Goal: Information Seeking & Learning: Compare options

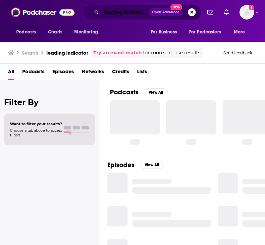
click at [139, 14] on input "leading indicator" at bounding box center [125, 12] width 48 height 11
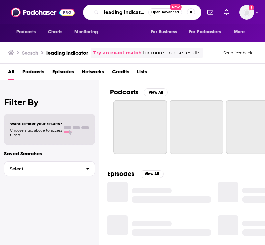
paste input "The Startup Defense"
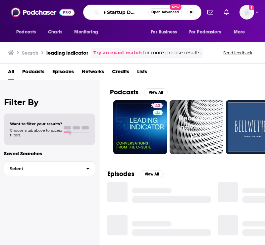
type input "The Startup Defense"
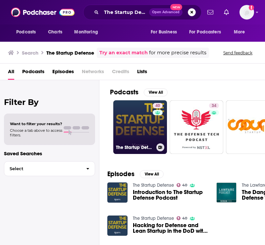
click at [126, 118] on link "40 The Startup Defense" at bounding box center [140, 127] width 54 height 54
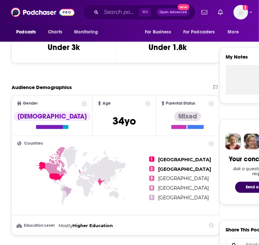
scroll to position [205, 0]
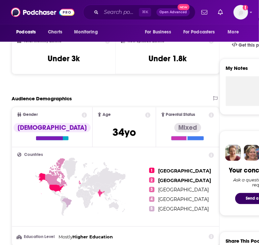
drag, startPoint x: 79, startPoint y: 63, endPoint x: 51, endPoint y: 63, distance: 28.5
click at [51, 63] on div "Total Monthly Listens Under 3k" at bounding box center [63, 53] width 93 height 30
drag, startPoint x: 40, startPoint y: 55, endPoint x: 96, endPoint y: 55, distance: 55.3
click at [96, 55] on div "Total Monthly Listens Under 3k" at bounding box center [63, 53] width 93 height 30
drag, startPoint x: 81, startPoint y: 59, endPoint x: 41, endPoint y: 59, distance: 40.4
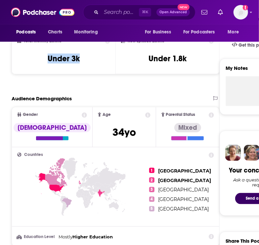
click at [41, 59] on div "Total Monthly Listens Under 3k" at bounding box center [63, 53] width 93 height 30
copy h3 "Under 3k"
click at [127, 11] on input "Search podcasts, credits, & more..." at bounding box center [120, 12] width 38 height 11
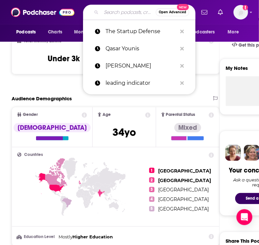
paste input "Defense Tech Undergroun"
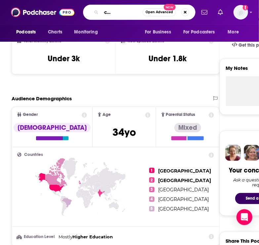
type input "Defense Tech Underground"
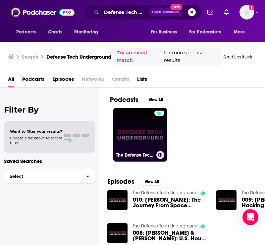
click at [155, 145] on div at bounding box center [159, 131] width 10 height 40
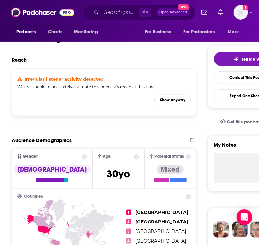
scroll to position [147, 0]
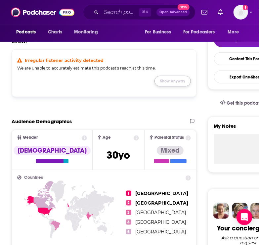
click at [174, 79] on button "Show Anyway" at bounding box center [173, 81] width 36 height 11
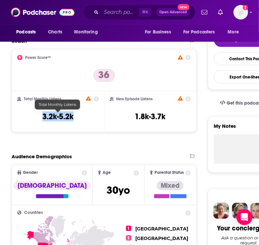
drag, startPoint x: 84, startPoint y: 113, endPoint x: 43, endPoint y: 113, distance: 41.7
click at [43, 113] on div "Total Monthly Listens 3.2k-5.2k" at bounding box center [57, 111] width 81 height 30
copy h3 "3.2k-5.2k"
